Goal: Task Accomplishment & Management: Find specific page/section

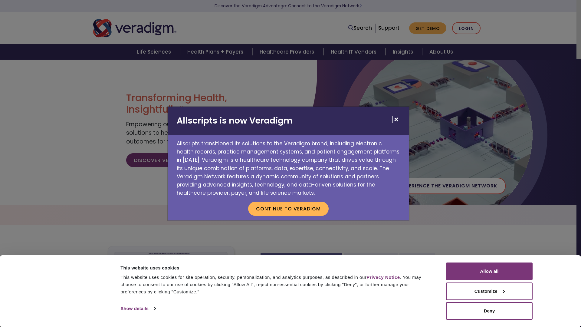
click at [396, 119] on button "Close" at bounding box center [396, 120] width 8 height 8
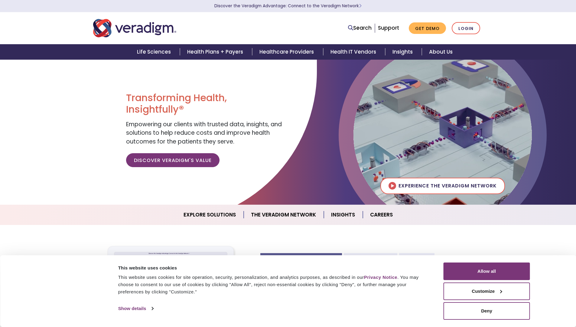
click at [469, 33] on link "Login" at bounding box center [466, 28] width 28 height 12
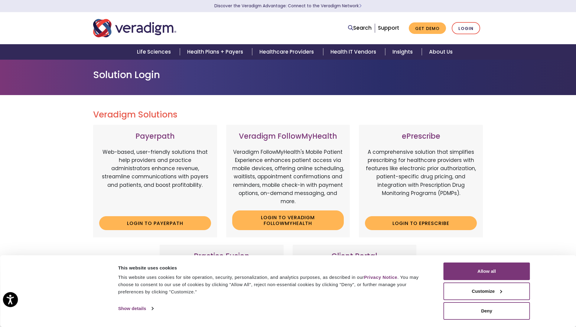
click at [5, 297] on button "Open accessiBe: accessibility options, statement and help" at bounding box center [10, 299] width 15 height 15
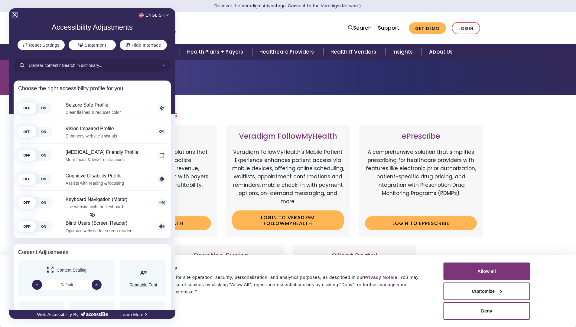
click at [13, 17] on button "Close Accessibility Interface" at bounding box center [14, 15] width 4 height 5
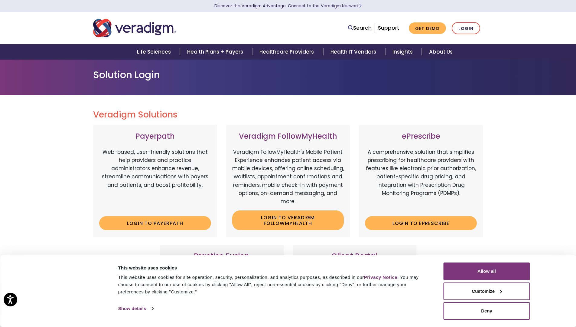
click at [16, 305] on div "Consent Details [#IABV2SETTINGS#] About This website uses cookies This website …" at bounding box center [288, 291] width 576 height 72
click at [14, 301] on button "Open accessiBe: accessibility options, statement and help" at bounding box center [10, 299] width 15 height 15
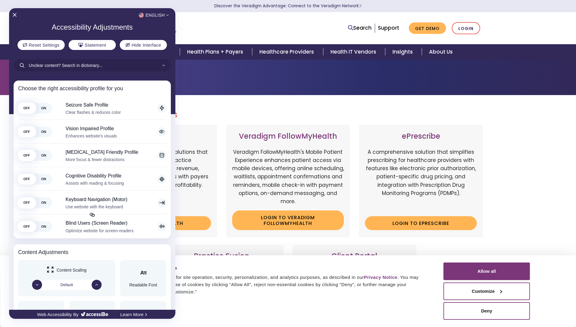
click at [330, 31] on div at bounding box center [288, 163] width 576 height 327
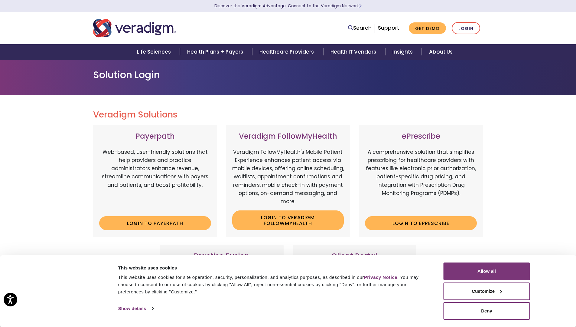
click at [491, 279] on button "Allow all" at bounding box center [487, 271] width 86 height 18
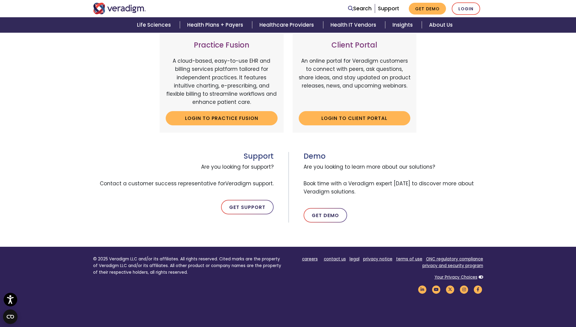
scroll to position [211, 0]
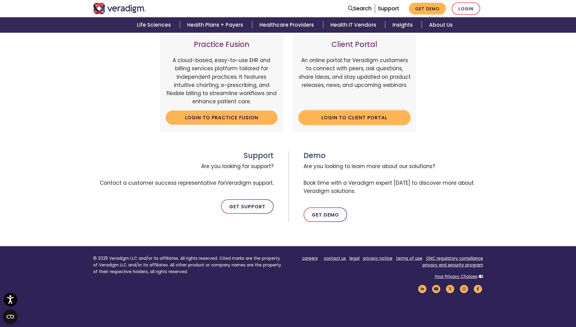
click at [350, 121] on link "Login to Client Portal" at bounding box center [355, 117] width 112 height 14
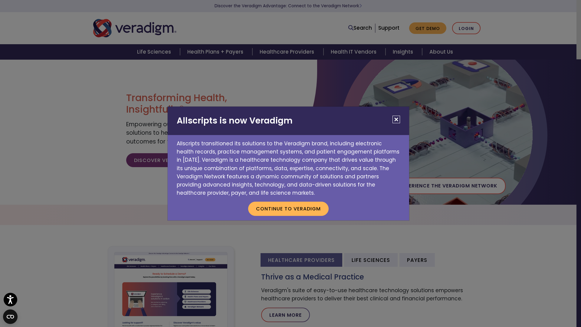
click at [396, 119] on button "Close" at bounding box center [396, 120] width 8 height 8
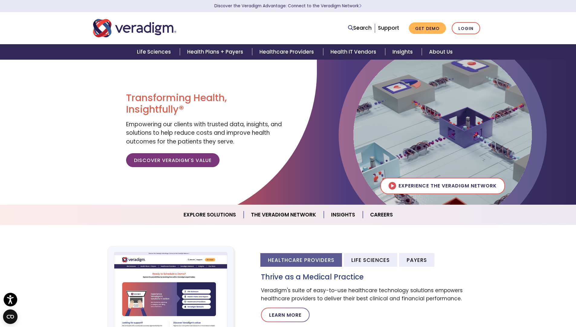
click at [8, 317] on icon "Open CMP widget" at bounding box center [10, 317] width 7 height 4
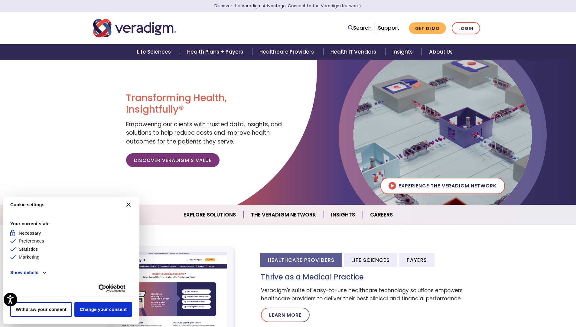
click at [131, 210] on button "[#WIDGET_ICON_CROSS#]" at bounding box center [128, 204] width 15 height 15
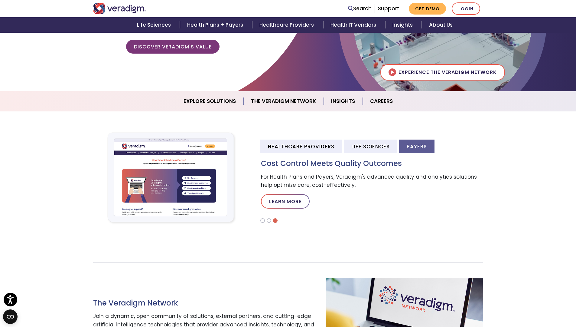
scroll to position [83, 0]
